Goal: Find specific page/section: Find specific page/section

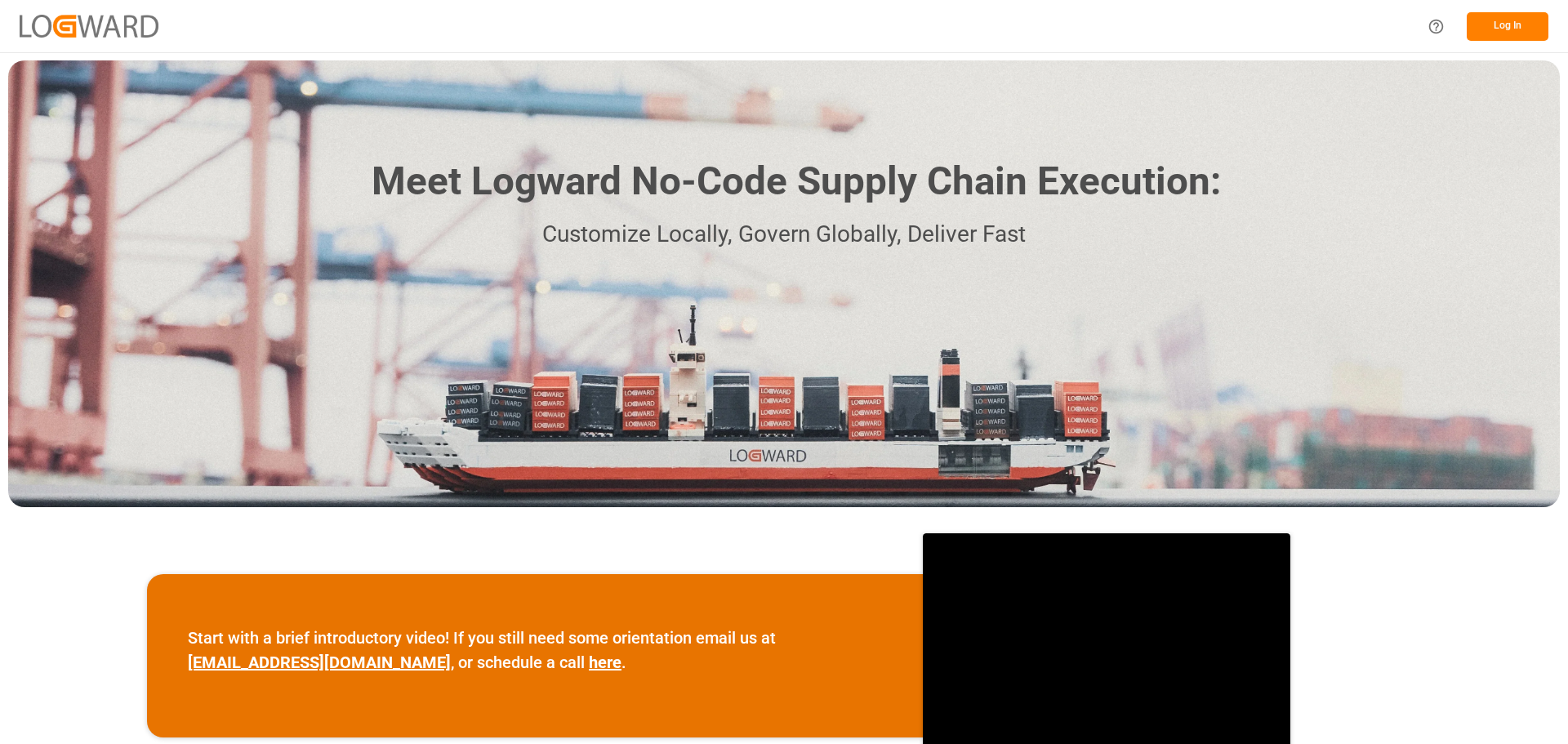
click at [1517, 25] on button "Log In" at bounding box center [1507, 25] width 81 height 28
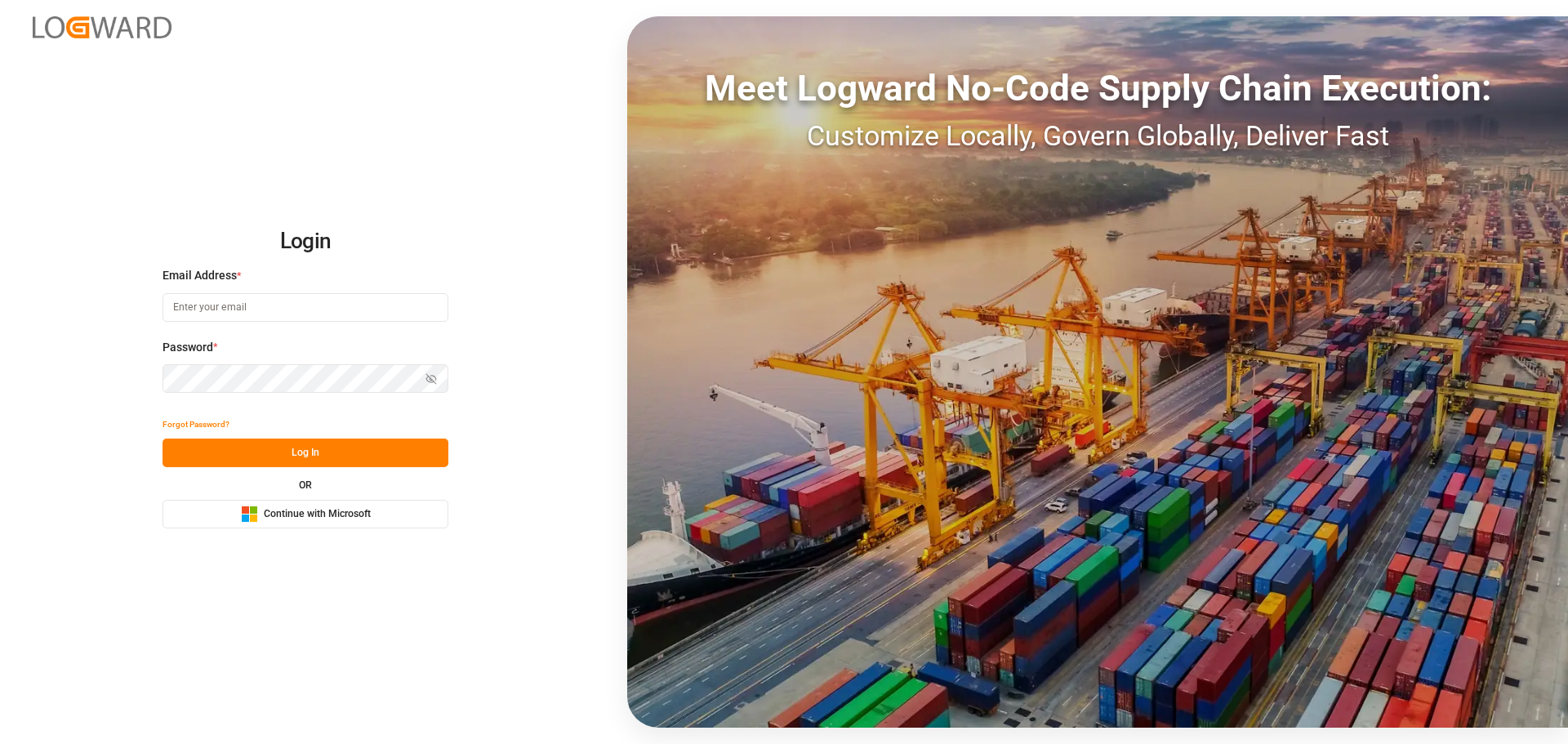
click at [309, 513] on span "Continue with Microsoft" at bounding box center [317, 514] width 107 height 15
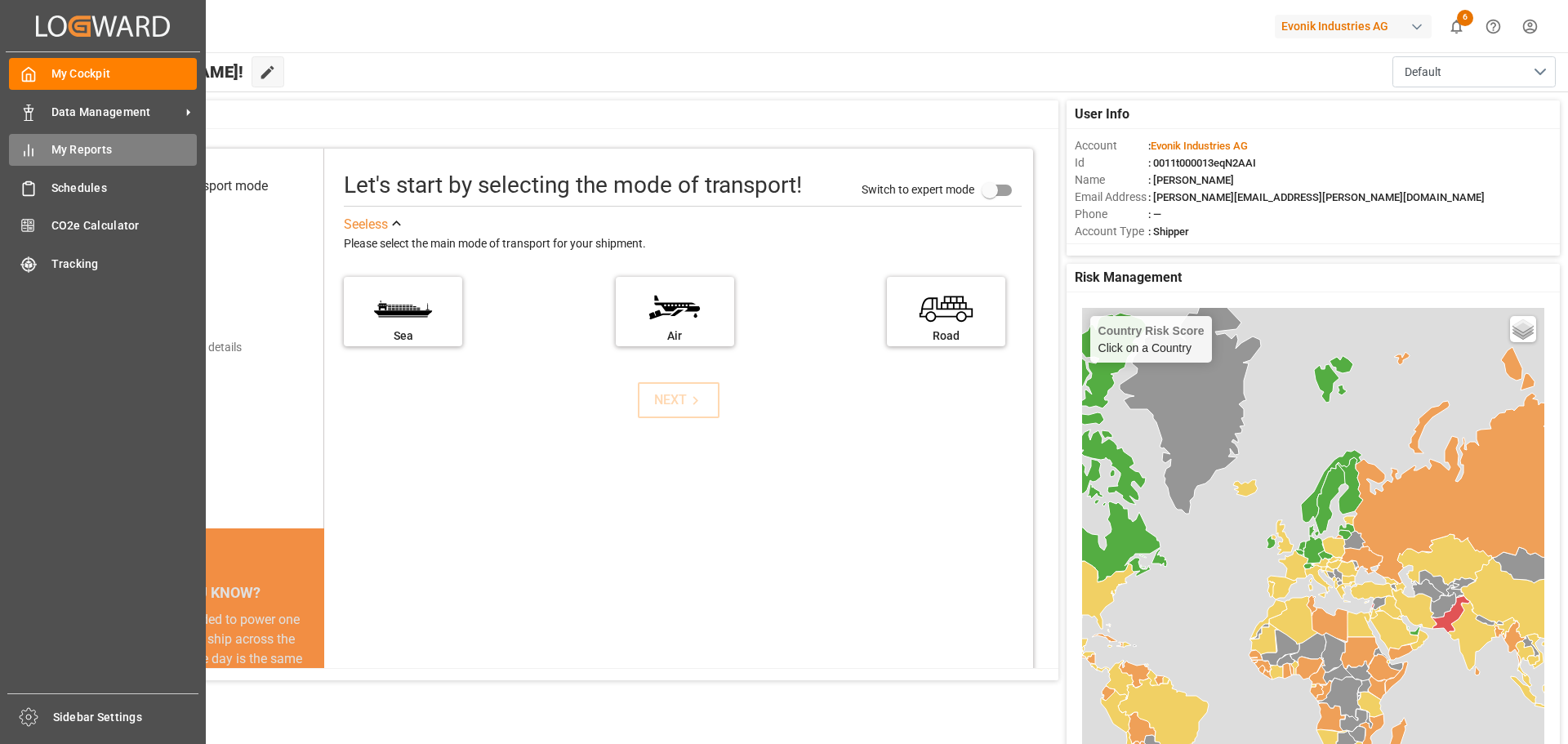
click at [67, 145] on span "My Reports" at bounding box center [124, 149] width 146 height 17
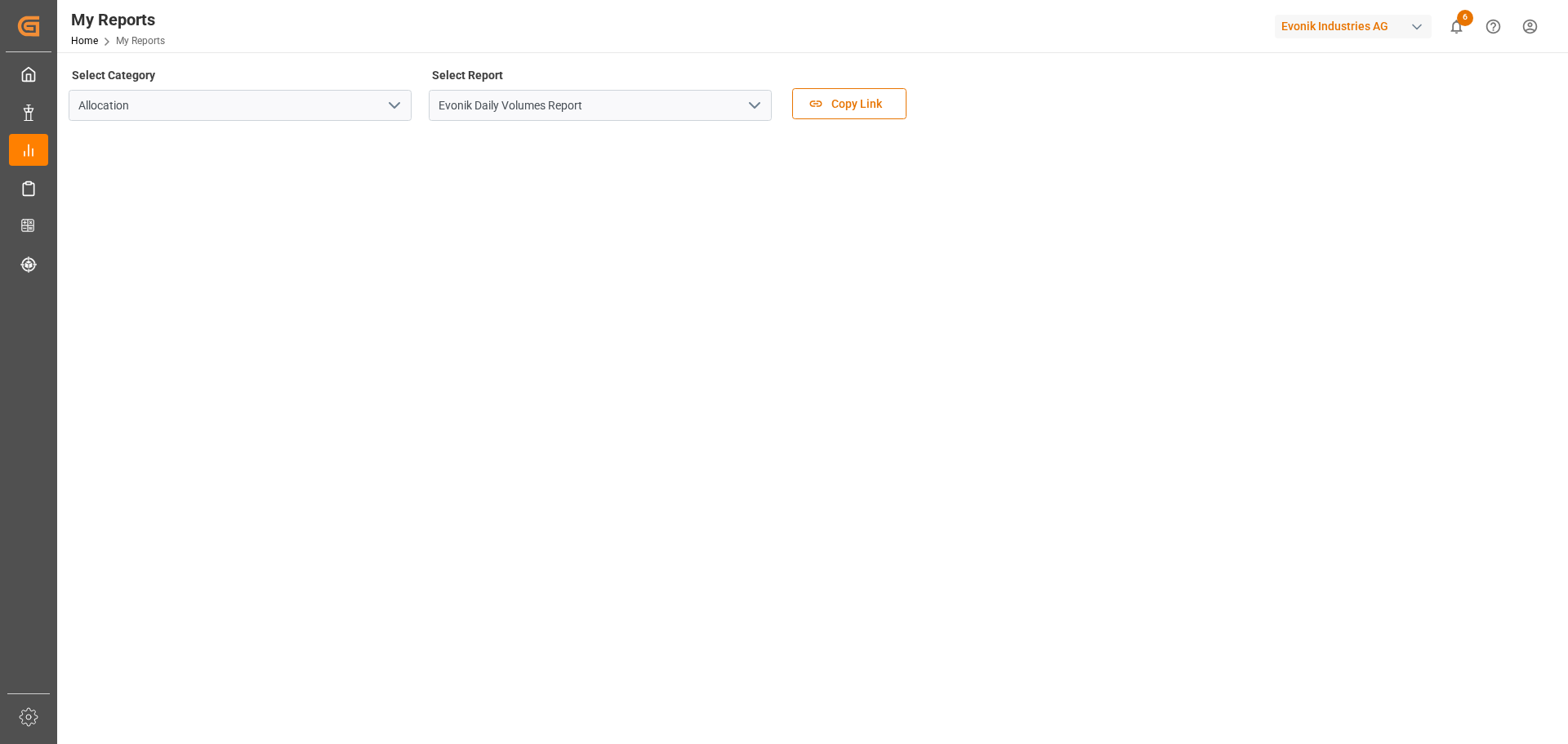
click at [750, 110] on icon "open menu" at bounding box center [755, 105] width 20 height 20
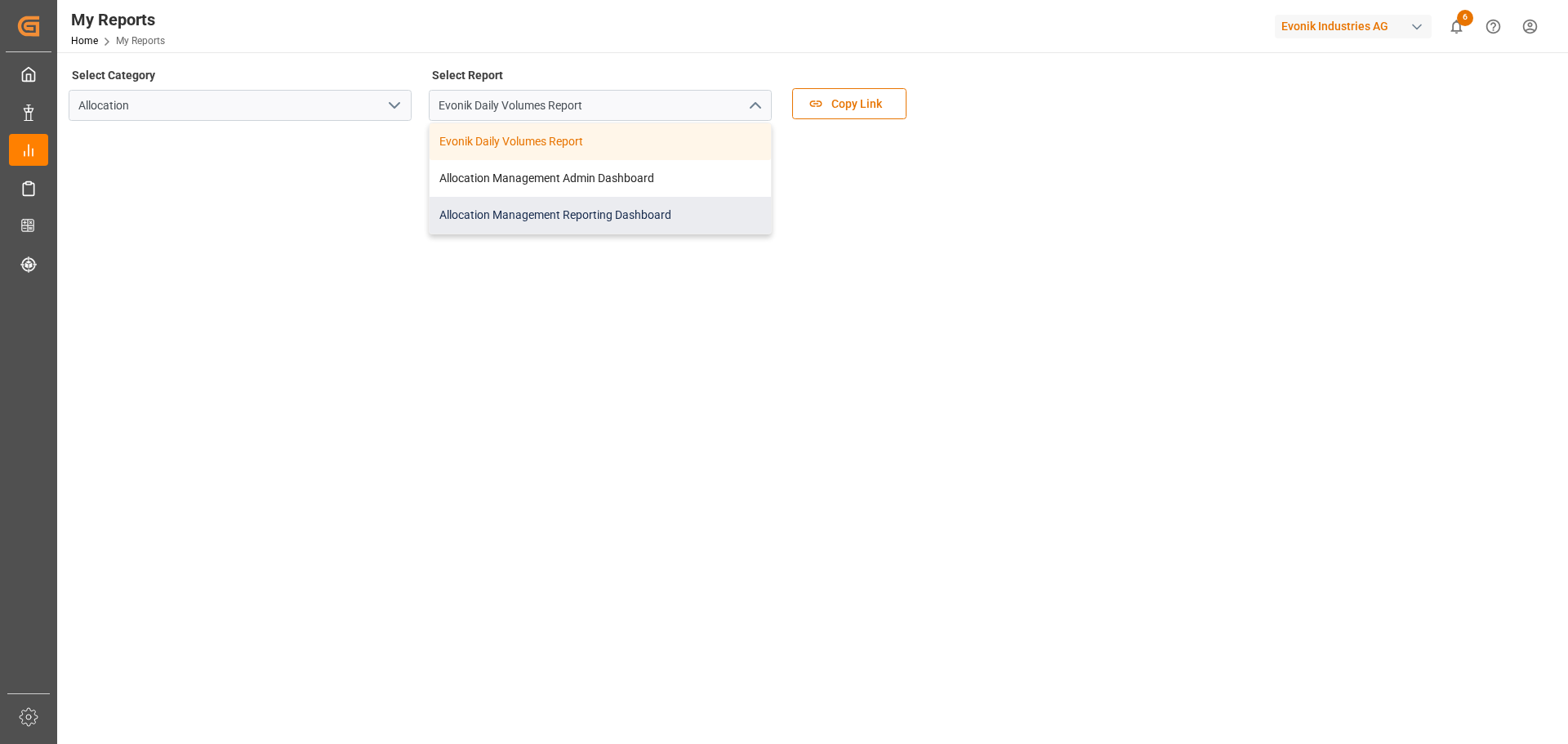
click at [539, 214] on div "Allocation Management Reporting Dashboard" at bounding box center [600, 215] width 341 height 36
